Goal: Transaction & Acquisition: Obtain resource

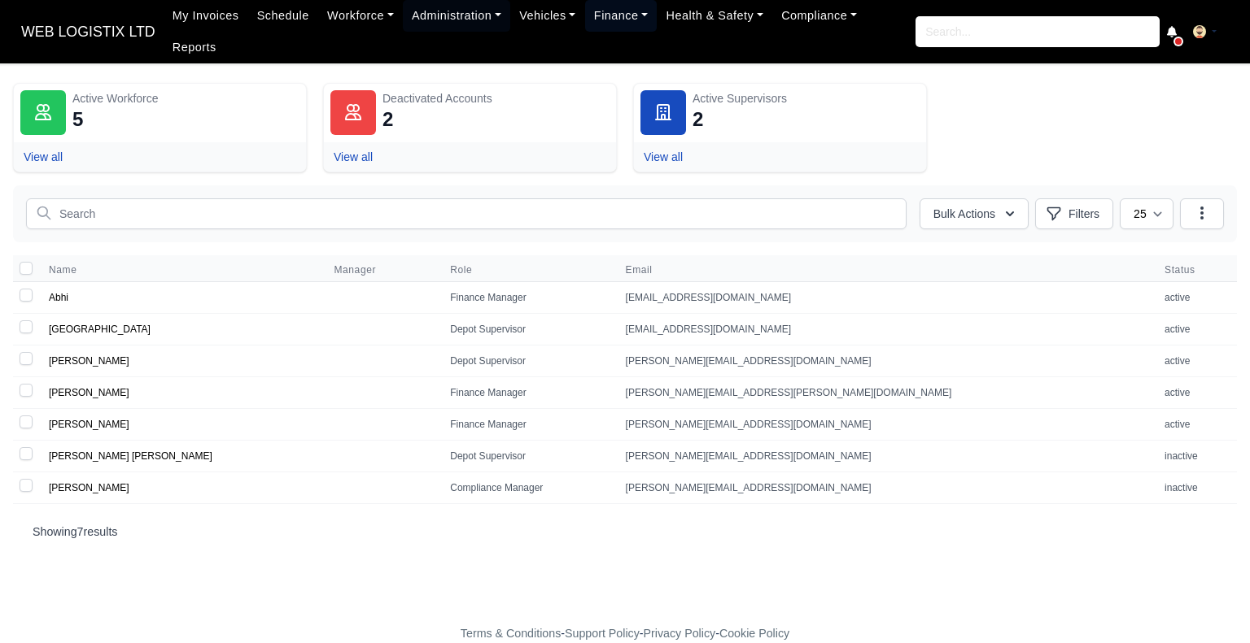
click at [600, 17] on link "Finance" at bounding box center [621, 16] width 72 height 32
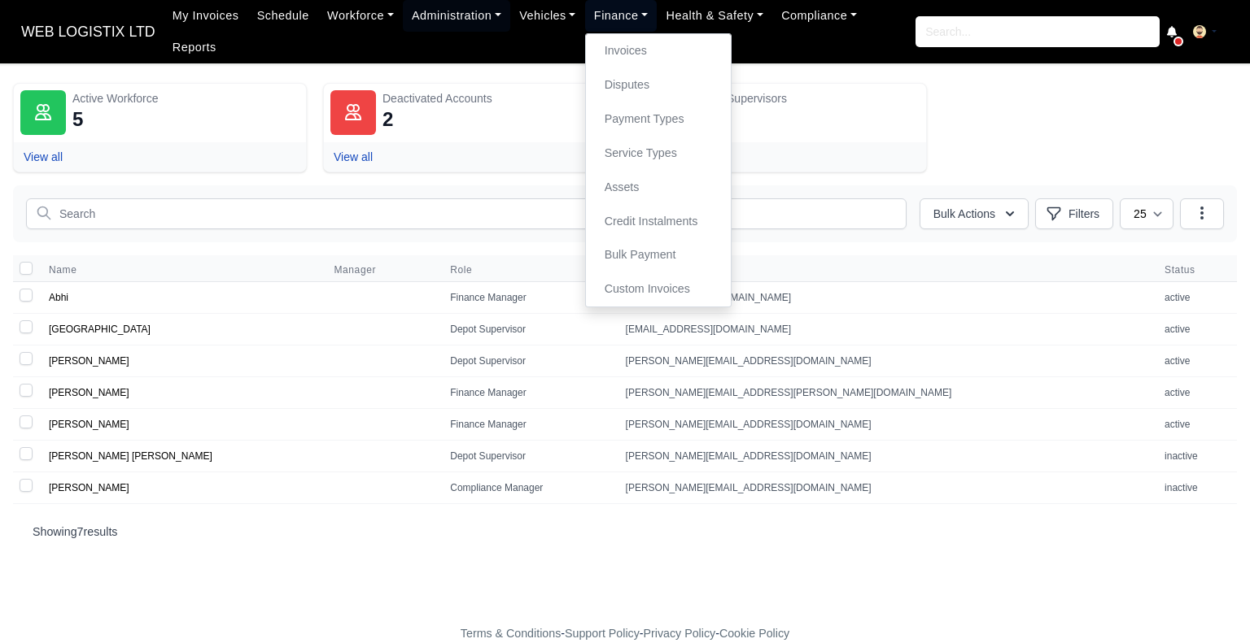
click at [600, 17] on link "Finance" at bounding box center [621, 16] width 72 height 32
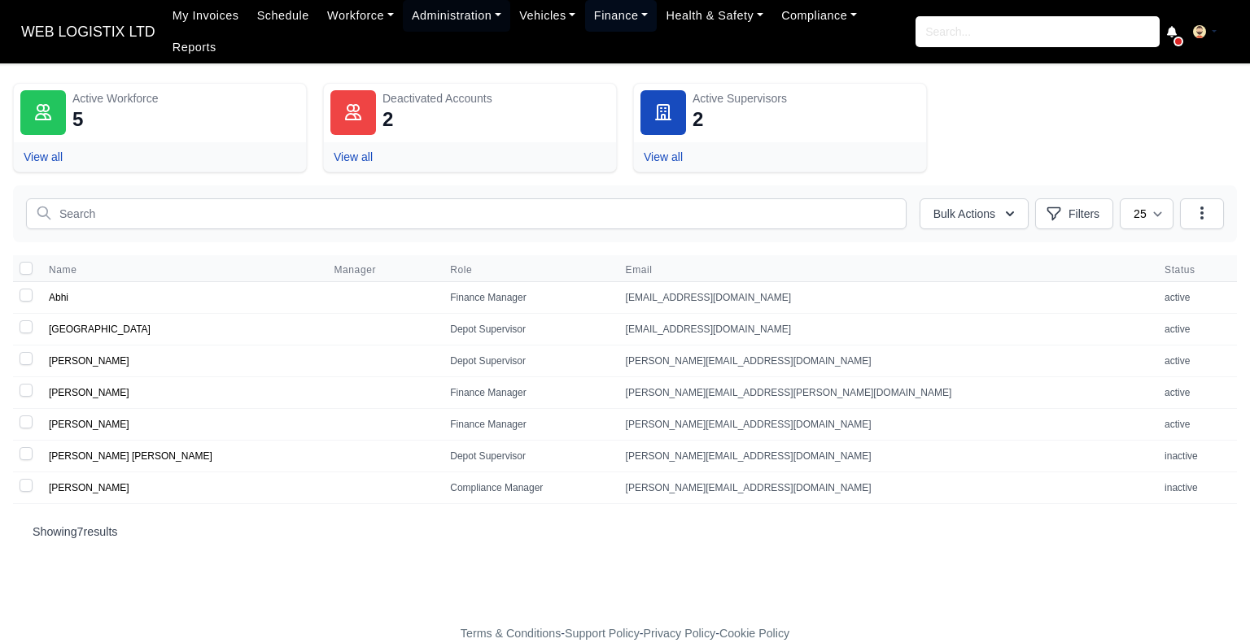
click at [612, 9] on link "Finance" at bounding box center [621, 16] width 72 height 32
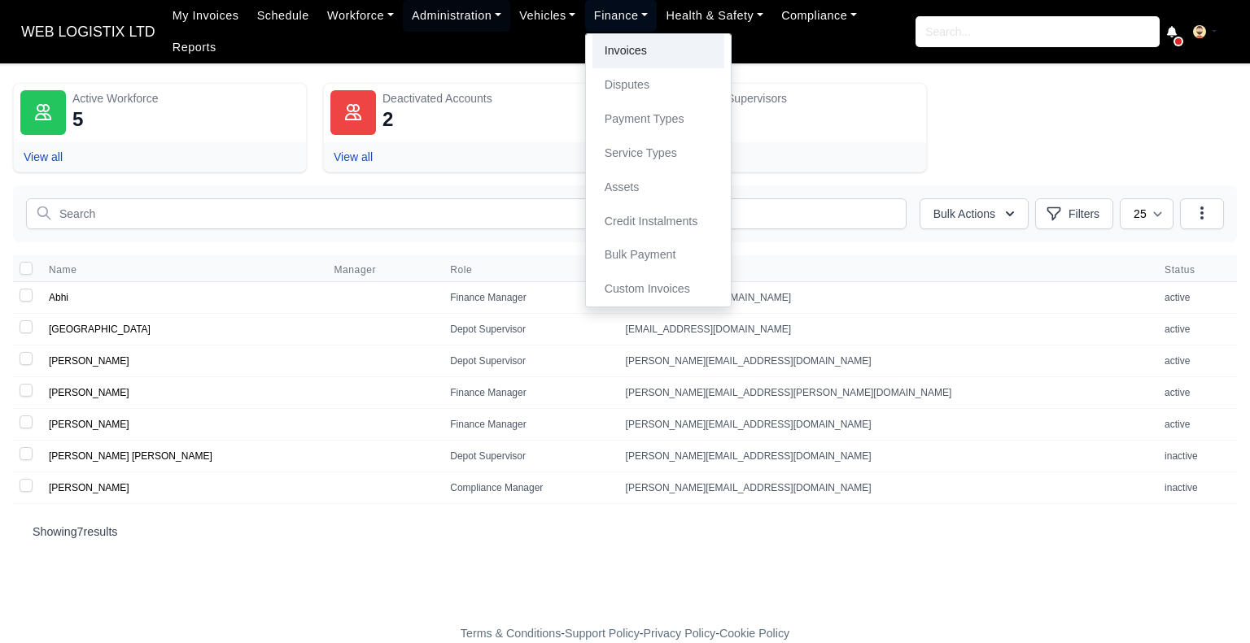
click at [604, 68] on link "Invoices" at bounding box center [658, 51] width 132 height 34
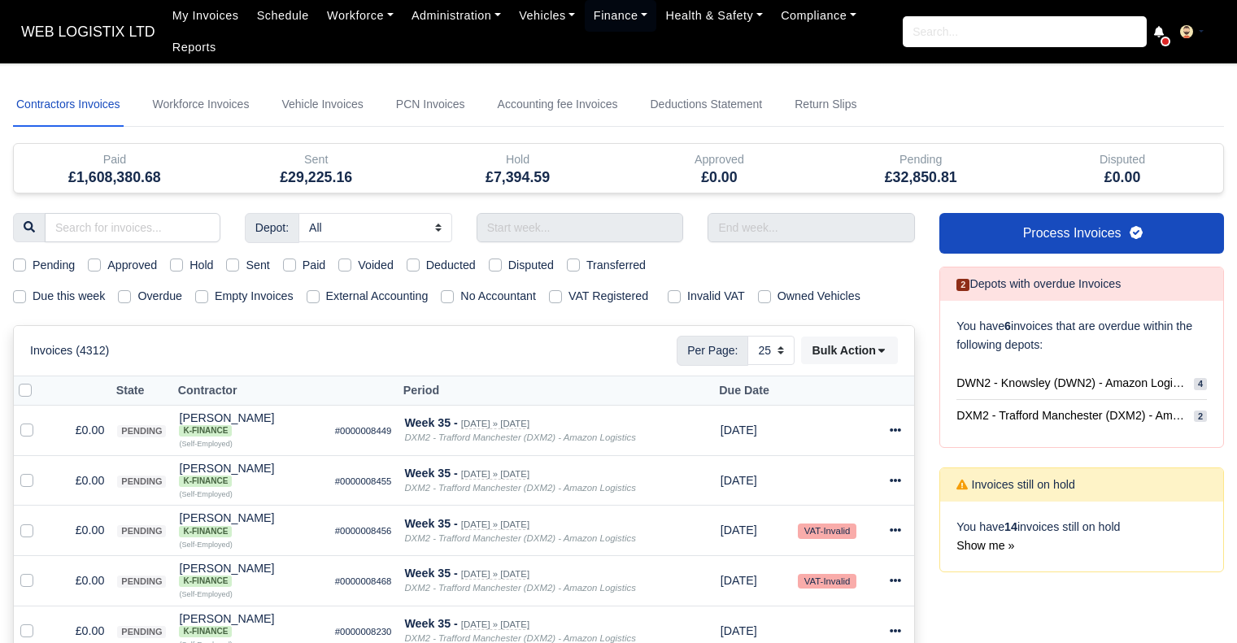
select select "25"
click at [527, 240] on input "text" at bounding box center [580, 227] width 207 height 29
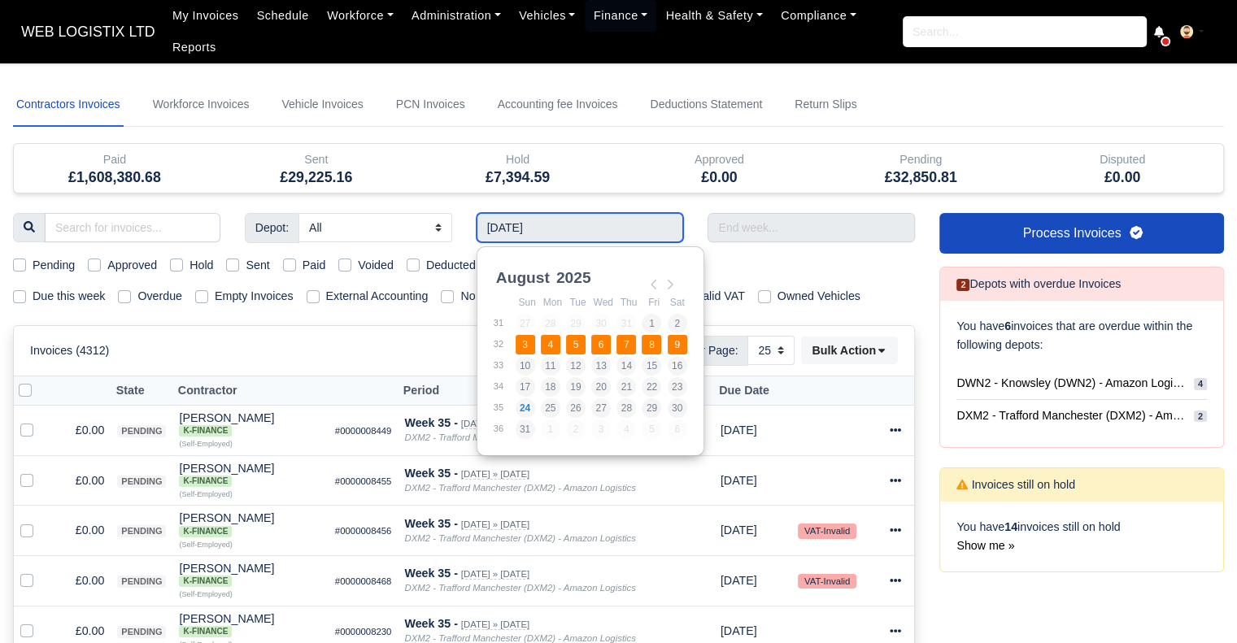
type input "[DATE] - [DATE]"
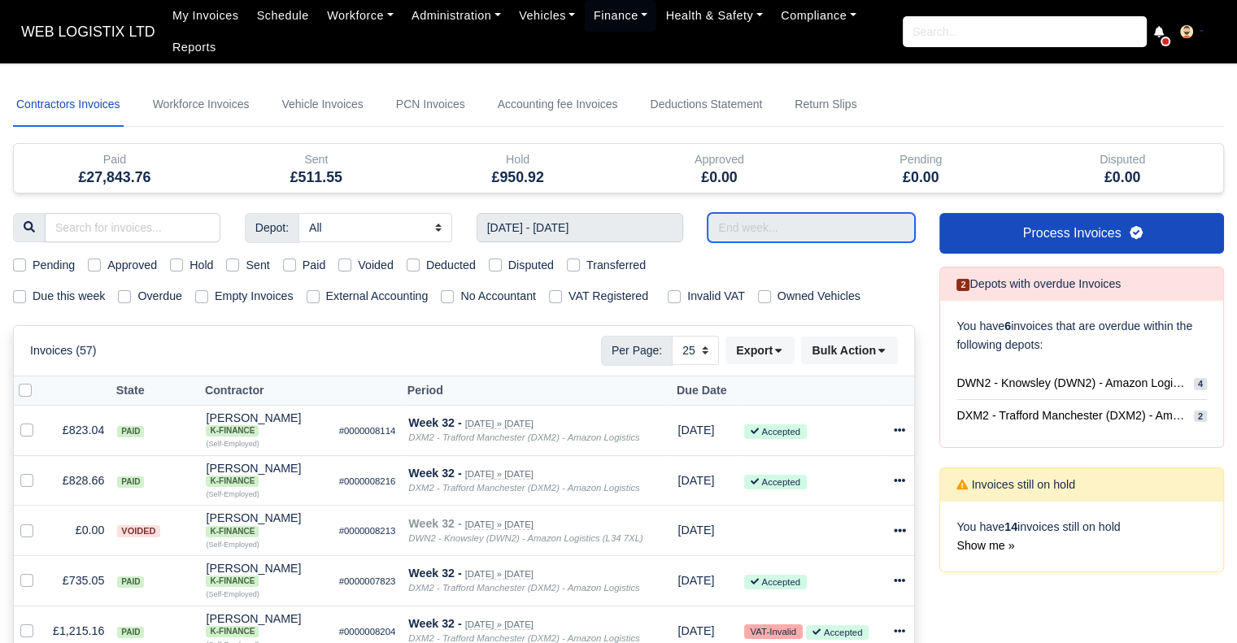
click at [748, 217] on input "text" at bounding box center [811, 227] width 207 height 29
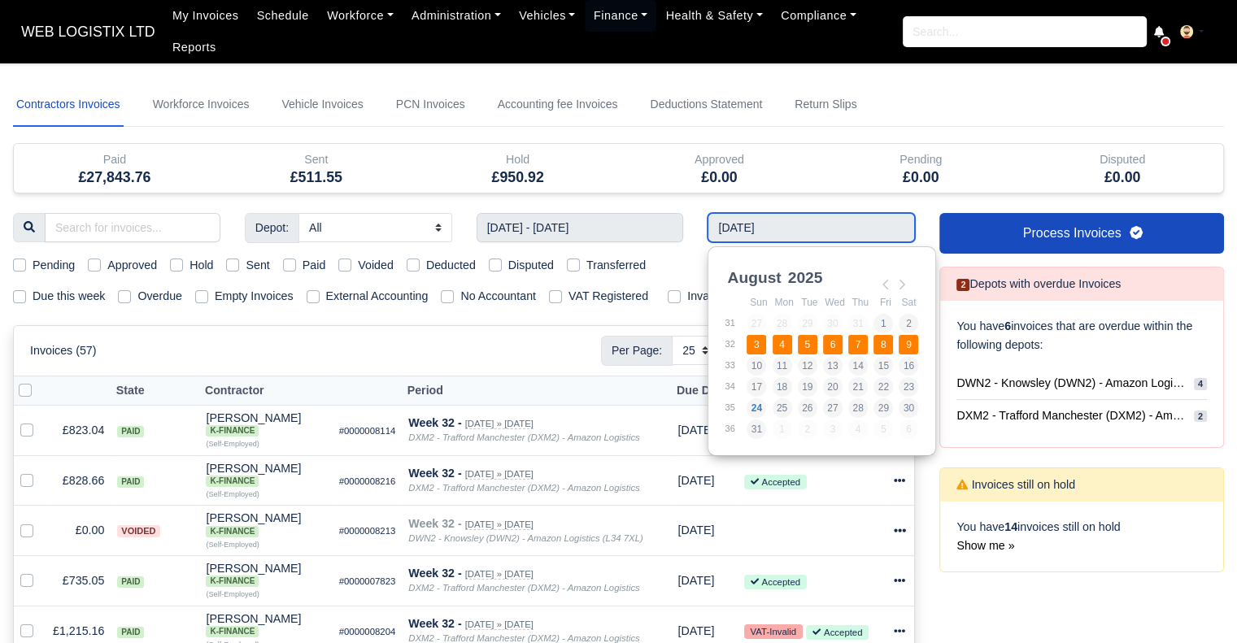
type input "[DATE] - [DATE]"
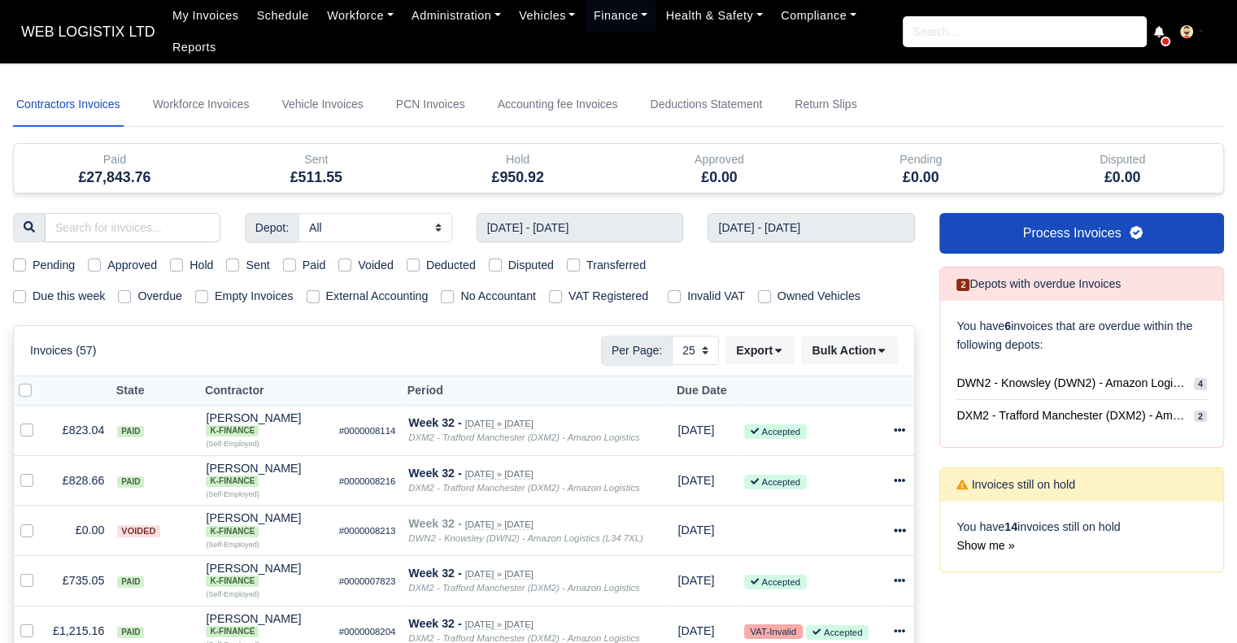
click at [303, 264] on label "Paid" at bounding box center [315, 265] width 24 height 19
click at [283, 264] on input "Paid" at bounding box center [289, 262] width 13 height 13
checkbox input "true"
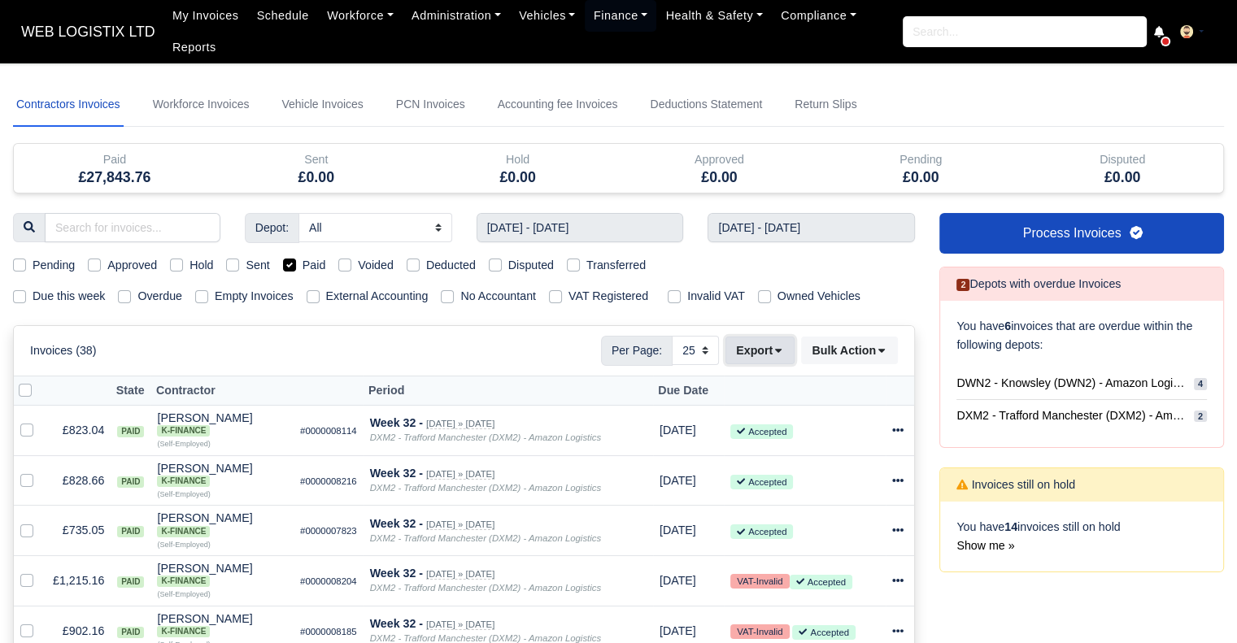
click at [748, 340] on button "Export" at bounding box center [760, 351] width 69 height 28
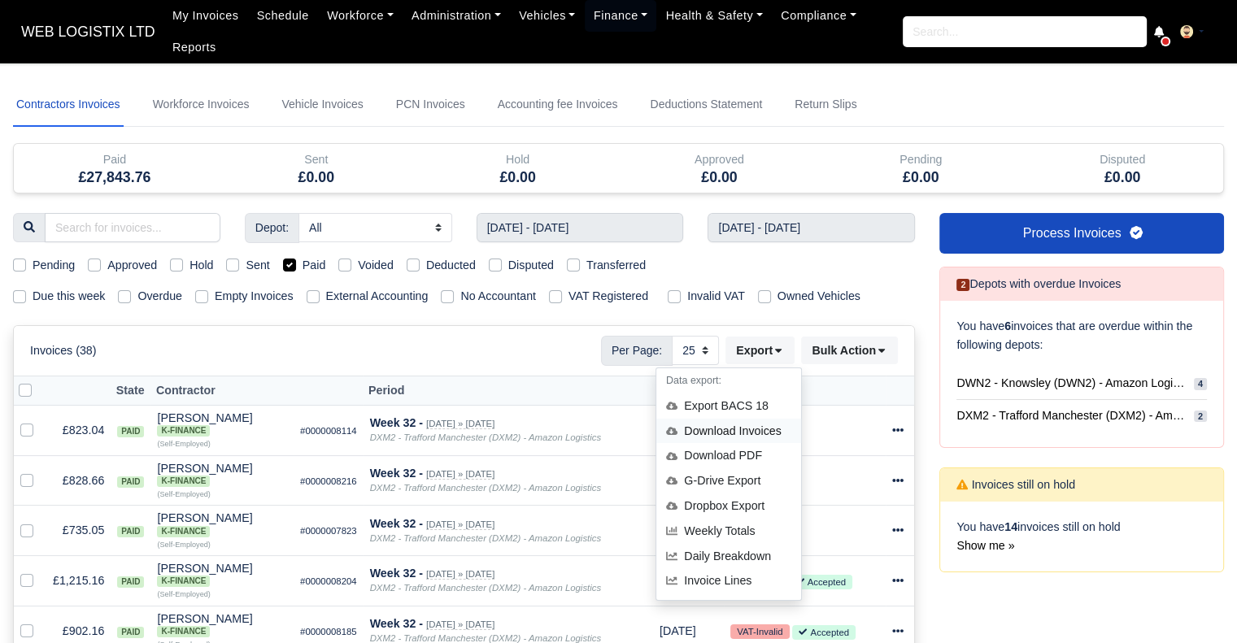
click at [746, 419] on div "Download Invoices" at bounding box center [728, 431] width 145 height 25
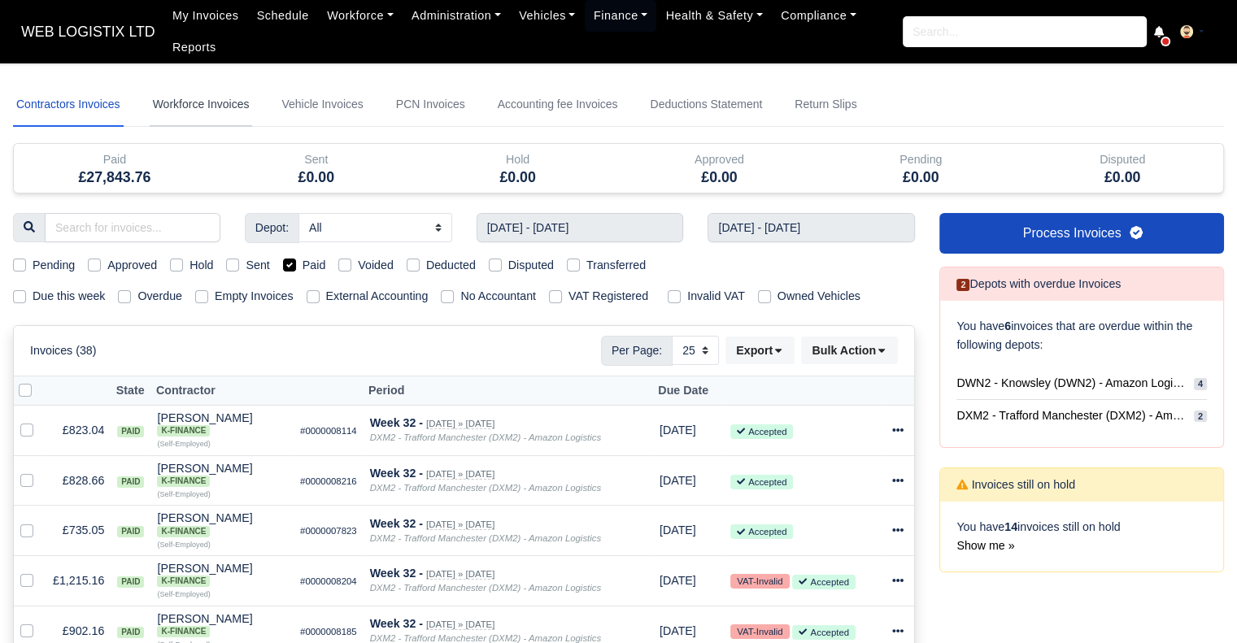
click at [206, 110] on link "Workforce Invoices" at bounding box center [201, 105] width 103 height 44
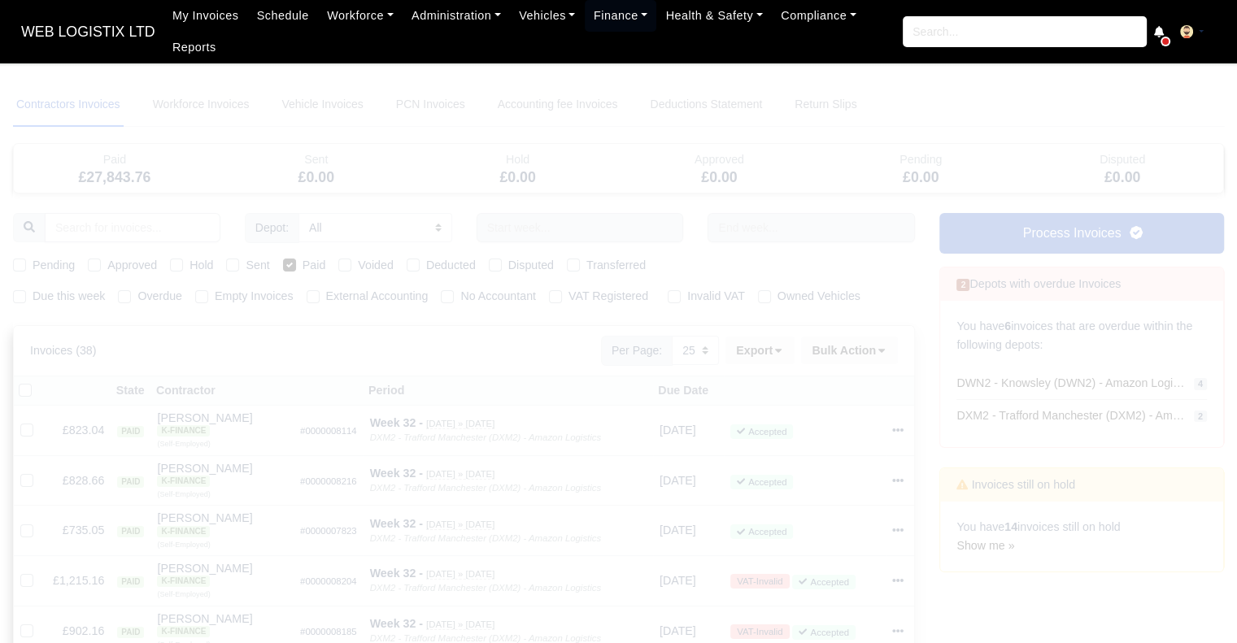
select select
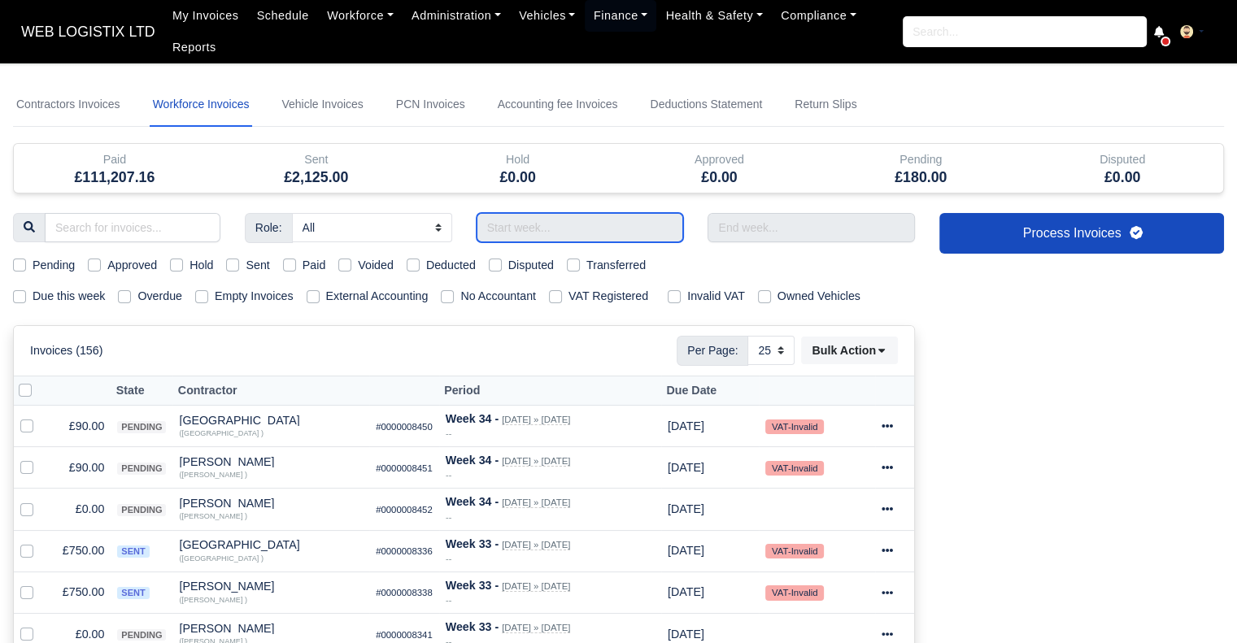
click at [516, 229] on input "text" at bounding box center [580, 227] width 207 height 29
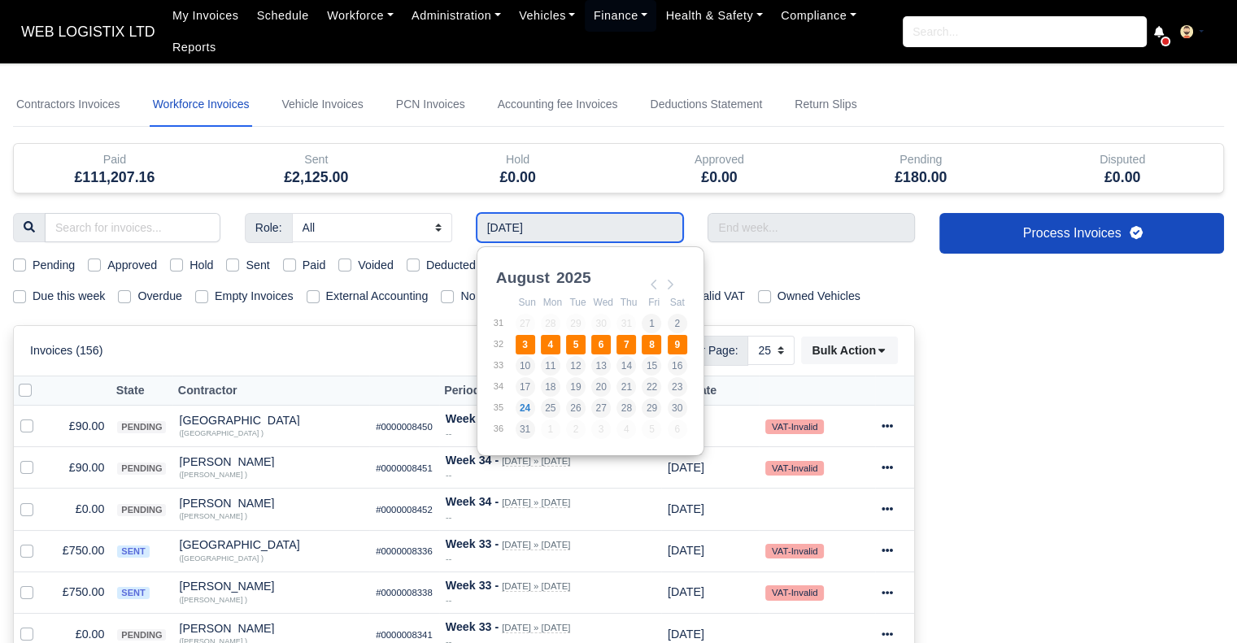
type input "[DATE] - [DATE]"
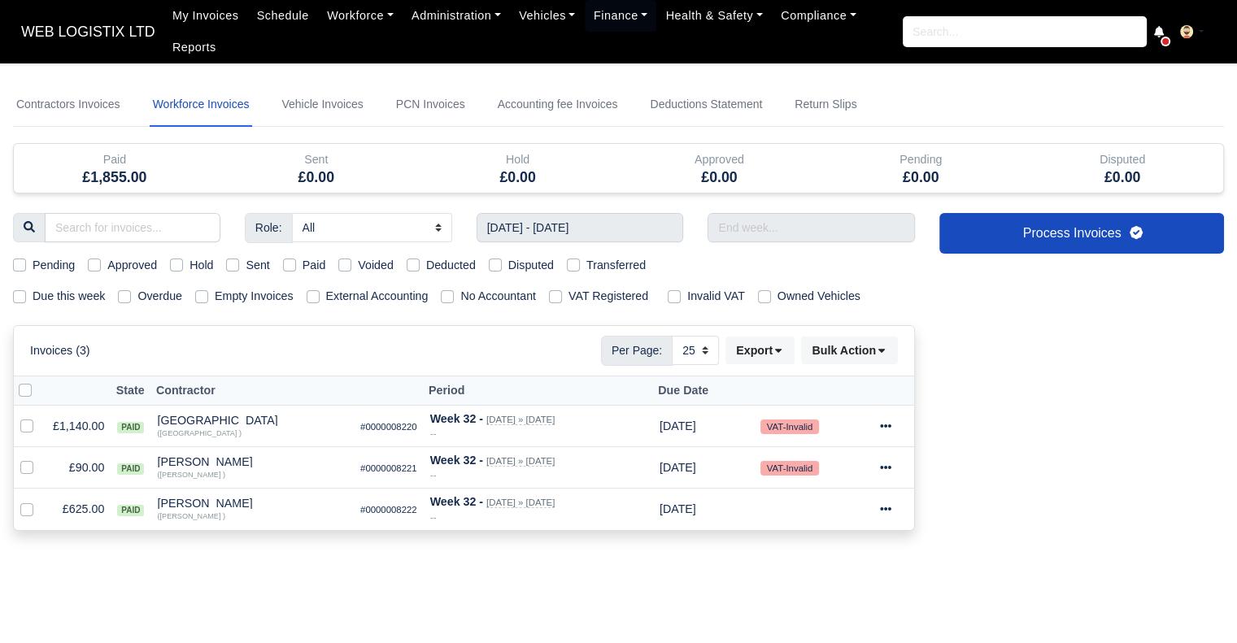
click at [303, 262] on label "Paid" at bounding box center [315, 265] width 24 height 19
click at [288, 262] on input "Paid" at bounding box center [289, 262] width 13 height 13
checkbox input "true"
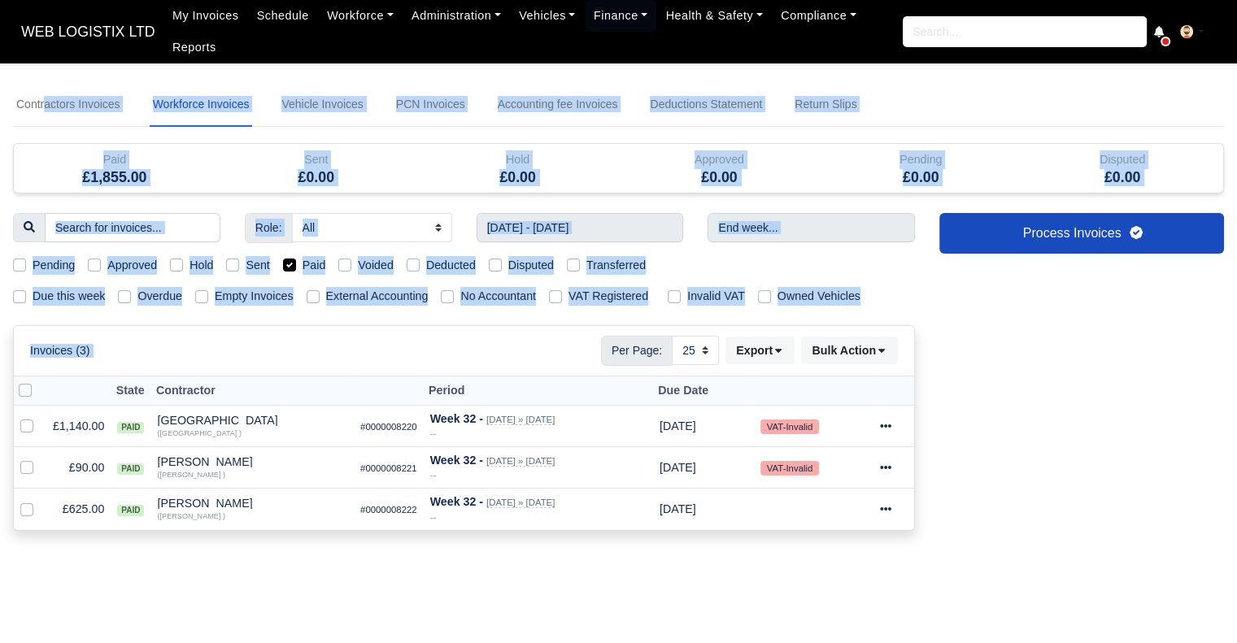
drag, startPoint x: 288, startPoint y: 262, endPoint x: 294, endPoint y: 344, distance: 82.4
click at [294, 344] on div "Contractors Invoices Workforce Invoices Vehicle Invoices PCN Invoices Accountin…" at bounding box center [618, 381] width 1211 height 597
click at [294, 344] on div "Invoices (3) Per Page: 10 25 50 Export Data export: Export BACS 18 Download Inv…" at bounding box center [464, 350] width 868 height 29
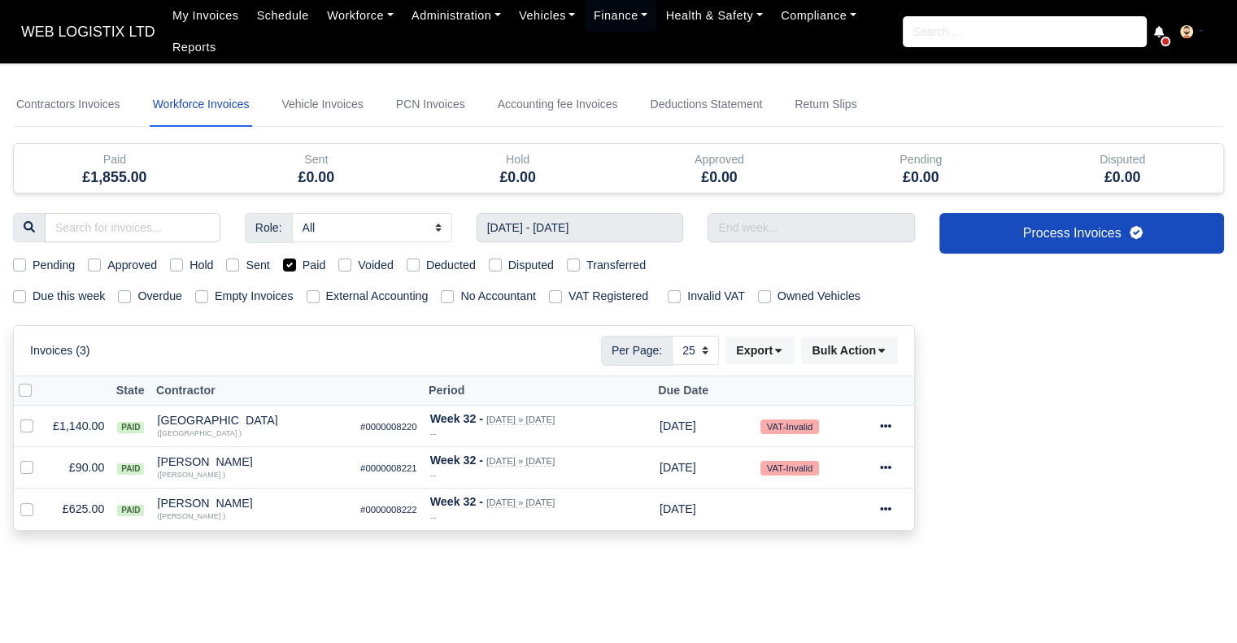
click at [294, 344] on div "Invoices (3) Per Page: 10 25 50 Export Data export: Export BACS 18 Download Inv…" at bounding box center [464, 350] width 868 height 29
click at [844, 340] on button "Bulk Action" at bounding box center [849, 351] width 97 height 28
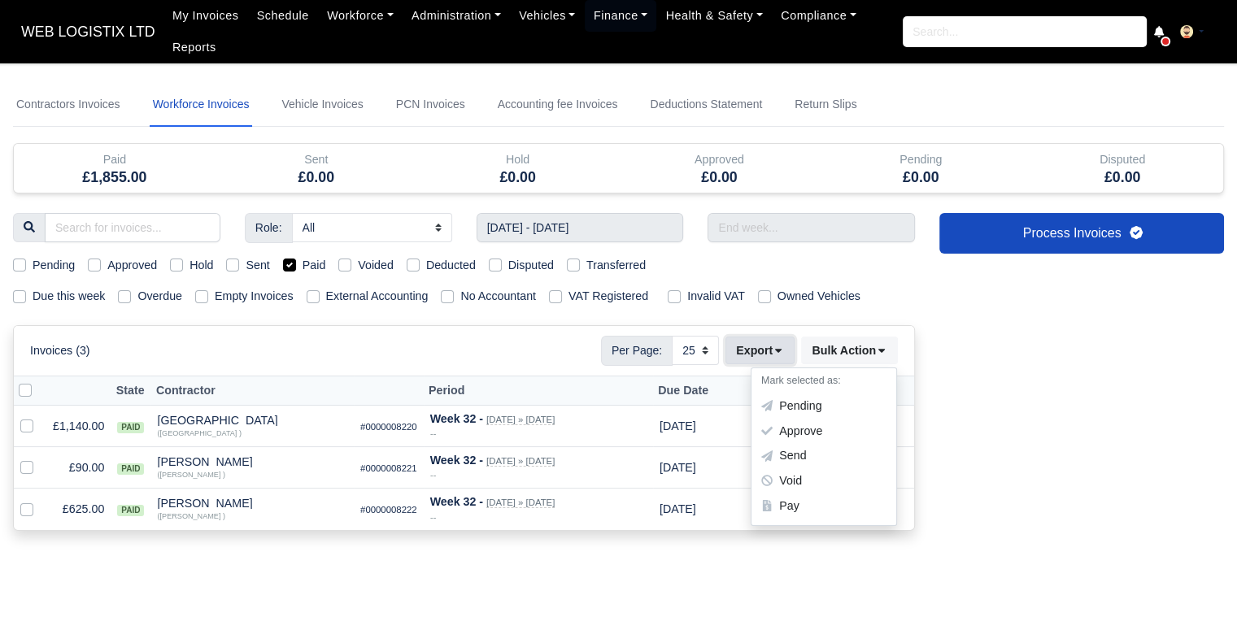
click at [766, 338] on button "Export" at bounding box center [760, 351] width 69 height 28
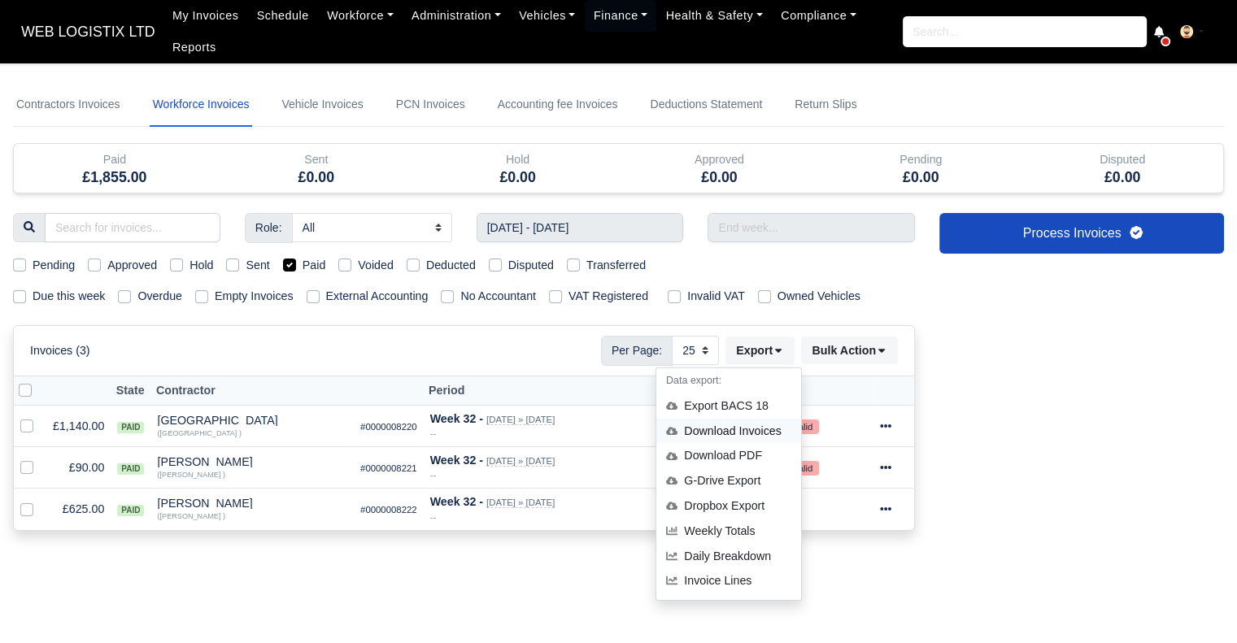
click at [725, 429] on div "Download Invoices" at bounding box center [728, 431] width 145 height 25
